Goal: Information Seeking & Learning: Understand process/instructions

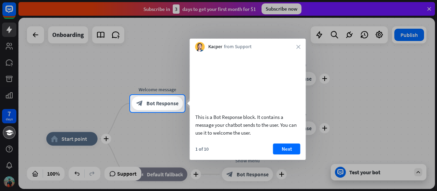
click at [298, 43] on div "Kacper from Support close" at bounding box center [248, 45] width 116 height 13
click at [297, 44] on div "Kacper from Support close" at bounding box center [248, 45] width 116 height 13
click at [288, 153] on button "Next" at bounding box center [286, 148] width 27 height 11
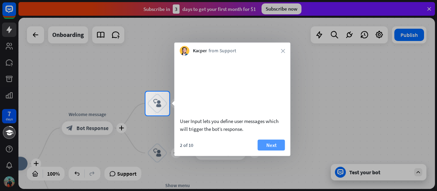
click at [263, 150] on button "Next" at bounding box center [271, 144] width 27 height 11
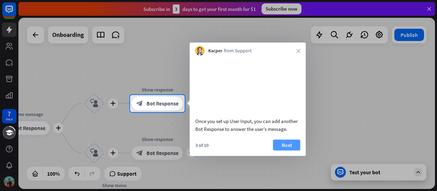
click at [282, 150] on button "Next" at bounding box center [286, 144] width 27 height 11
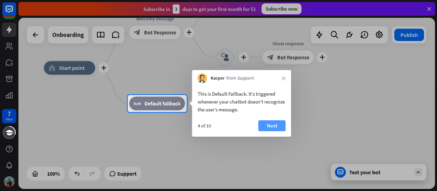
click at [275, 126] on button "Next" at bounding box center [272, 125] width 27 height 11
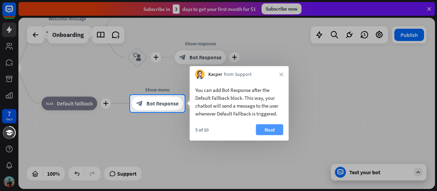
click at [278, 127] on button "Next" at bounding box center [269, 129] width 27 height 11
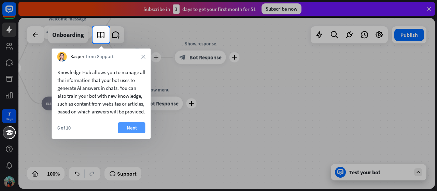
click at [133, 133] on button "Next" at bounding box center [131, 127] width 27 height 11
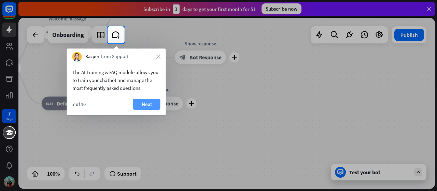
click at [150, 104] on button "Next" at bounding box center [146, 104] width 27 height 11
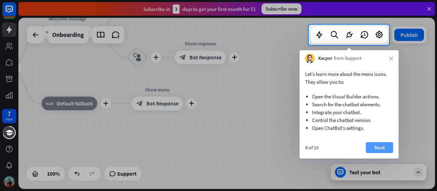
click at [383, 148] on button "Next" at bounding box center [379, 147] width 27 height 11
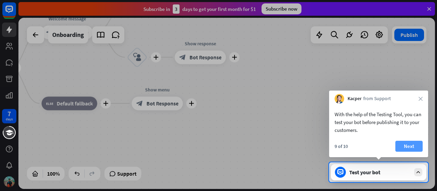
click at [410, 145] on button "Next" at bounding box center [409, 146] width 27 height 11
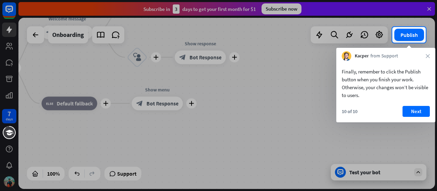
click at [416, 105] on div "Finally, remember to click the Publish button when you finish your work. Otherw…" at bounding box center [385, 91] width 99 height 61
click at [417, 110] on button "Next" at bounding box center [416, 111] width 27 height 11
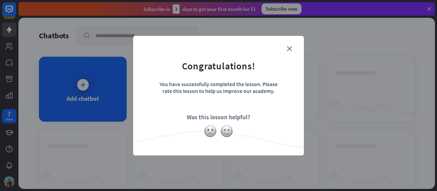
click at [290, 45] on form "Congratulations! You have successfully completed the lesson. Please rate this l…" at bounding box center [219, 85] width 154 height 82
click at [289, 46] on icon "close" at bounding box center [289, 48] width 5 height 5
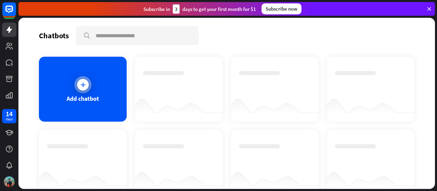
click at [91, 99] on div "Add chatbot" at bounding box center [83, 99] width 32 height 8
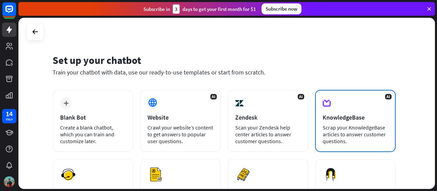
click at [368, 107] on div "AI KnowledgeBase Scrap your KnowledgeBase articles to answer customer questions." at bounding box center [355, 121] width 81 height 62
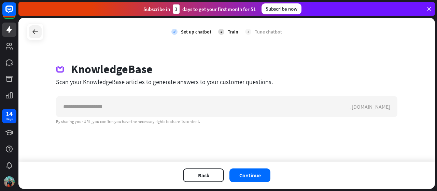
click at [32, 28] on icon at bounding box center [35, 32] width 8 height 8
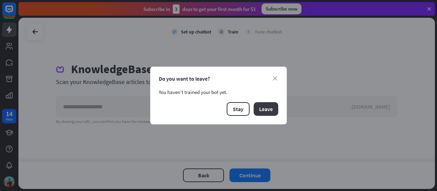
click at [267, 109] on button "Leave" at bounding box center [266, 109] width 25 height 14
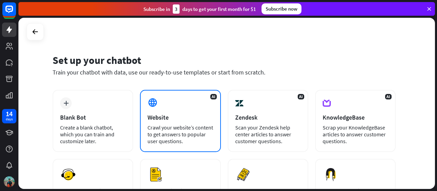
click at [162, 108] on div "AI Website Crawl your website’s content to get answers to popular user question…" at bounding box center [180, 121] width 81 height 62
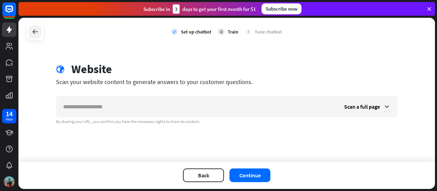
click at [39, 30] on div at bounding box center [35, 31] width 13 height 13
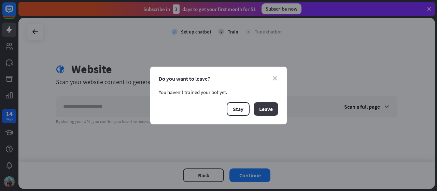
click at [267, 108] on button "Leave" at bounding box center [266, 109] width 25 height 14
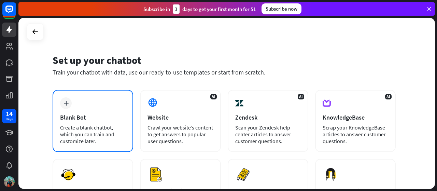
click at [110, 120] on div "Blank Bot" at bounding box center [93, 117] width 66 height 8
